Goal: Task Accomplishment & Management: Manage account settings

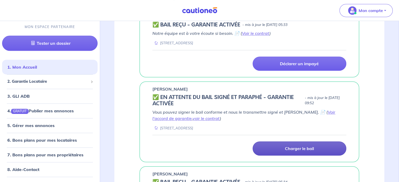
scroll to position [288, 0]
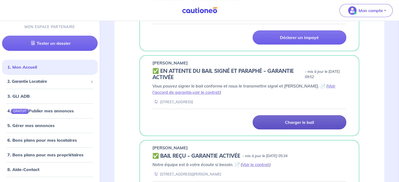
click at [284, 115] on link "Charger le bail" at bounding box center [299, 122] width 94 height 14
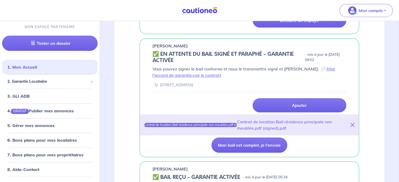
scroll to position [315, 0]
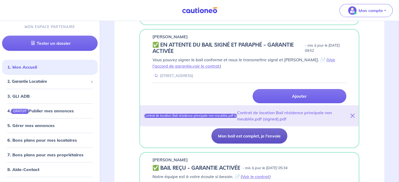
click at [277, 128] on button "Mon bail est complet, je l'envoie" at bounding box center [249, 135] width 76 height 15
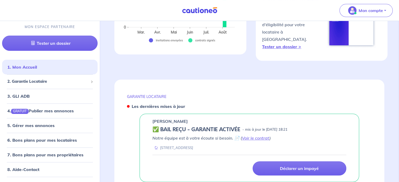
scroll to position [183, 0]
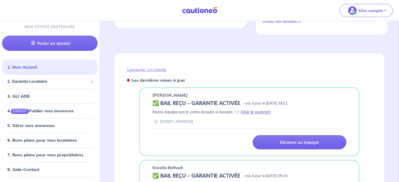
click at [257, 109] on link "Voir le contrat" at bounding box center [256, 111] width 28 height 5
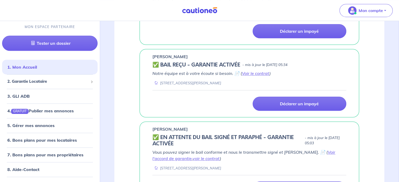
scroll to position [393, 0]
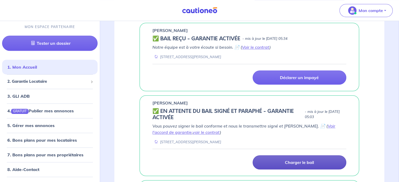
click at [295, 160] on p "Charger le bail" at bounding box center [299, 162] width 29 height 5
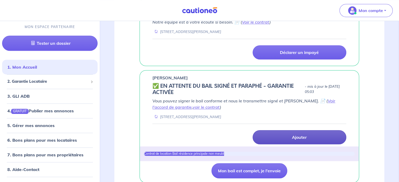
scroll to position [446, 0]
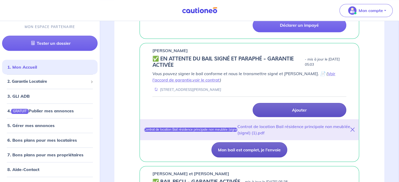
click at [274, 144] on button "Mon bail est complet, je l'envoie" at bounding box center [249, 149] width 76 height 15
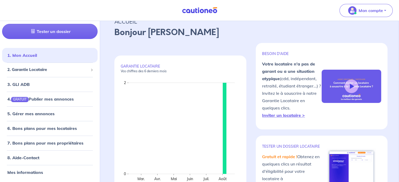
scroll to position [0, 0]
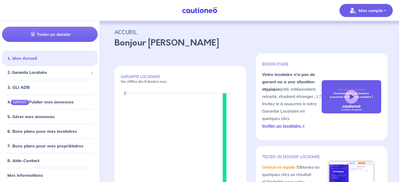
click at [384, 7] on button "Mon compte" at bounding box center [365, 10] width 53 height 13
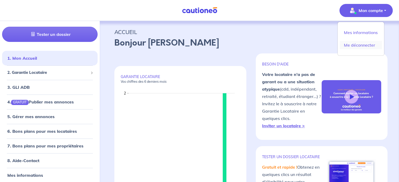
click at [368, 46] on link "Me déconnecter" at bounding box center [360, 45] width 42 height 8
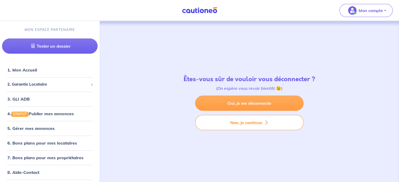
click at [258, 105] on link "Oui, je me déconnecte" at bounding box center [249, 103] width 108 height 15
